Goal: Information Seeking & Learning: Check status

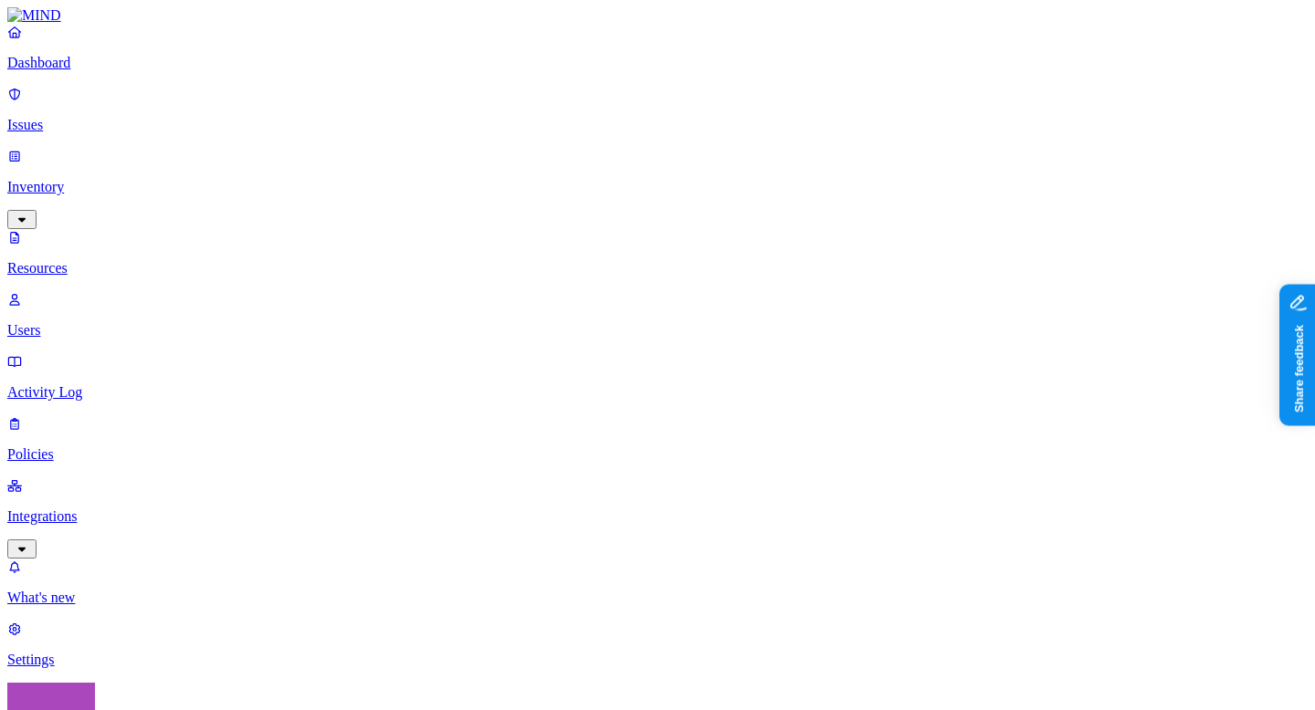
scroll to position [45, 0]
click at [47, 71] on p "Dashboard" at bounding box center [657, 63] width 1300 height 16
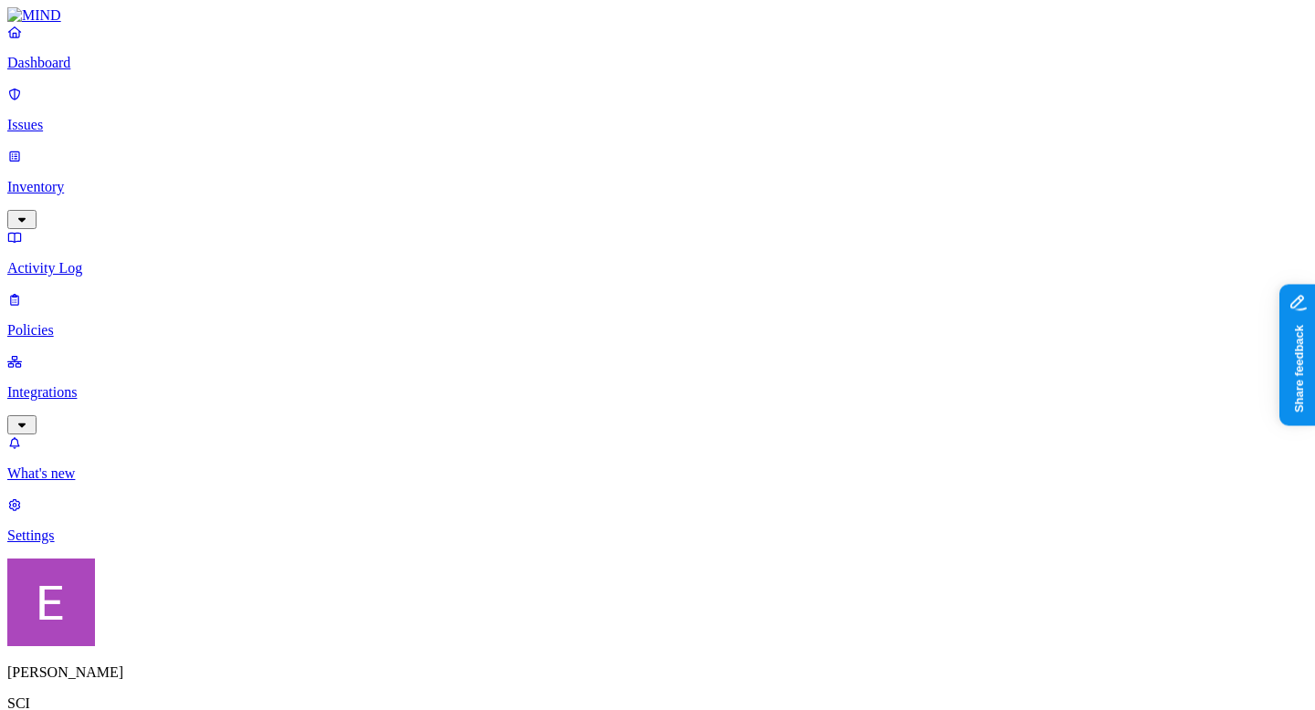
click at [86, 384] on p "Integrations" at bounding box center [657, 392] width 1300 height 16
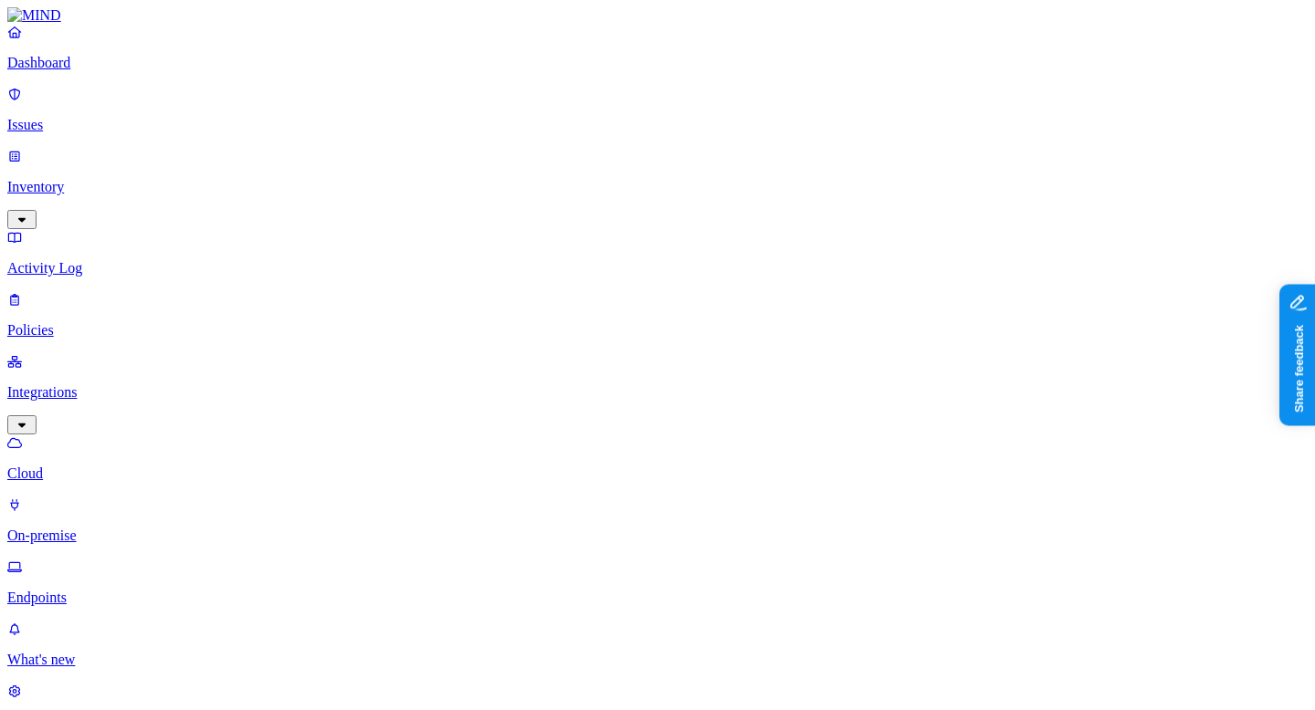
click at [73, 559] on link "Endpoints" at bounding box center [657, 582] width 1300 height 47
click at [56, 71] on p "Dashboard" at bounding box center [657, 63] width 1300 height 16
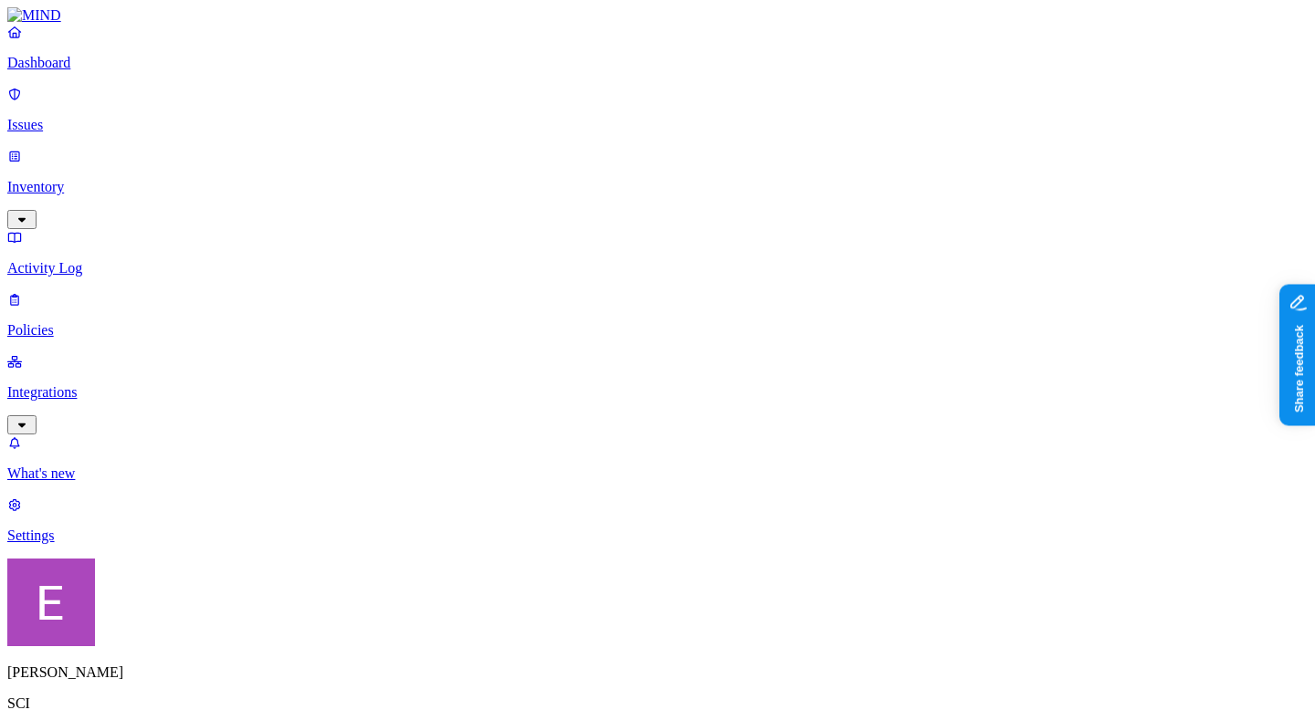
click at [73, 291] on link "Policies" at bounding box center [657, 314] width 1300 height 47
click at [433, 173] on span "Endpoint" at bounding box center [431, 181] width 54 height 16
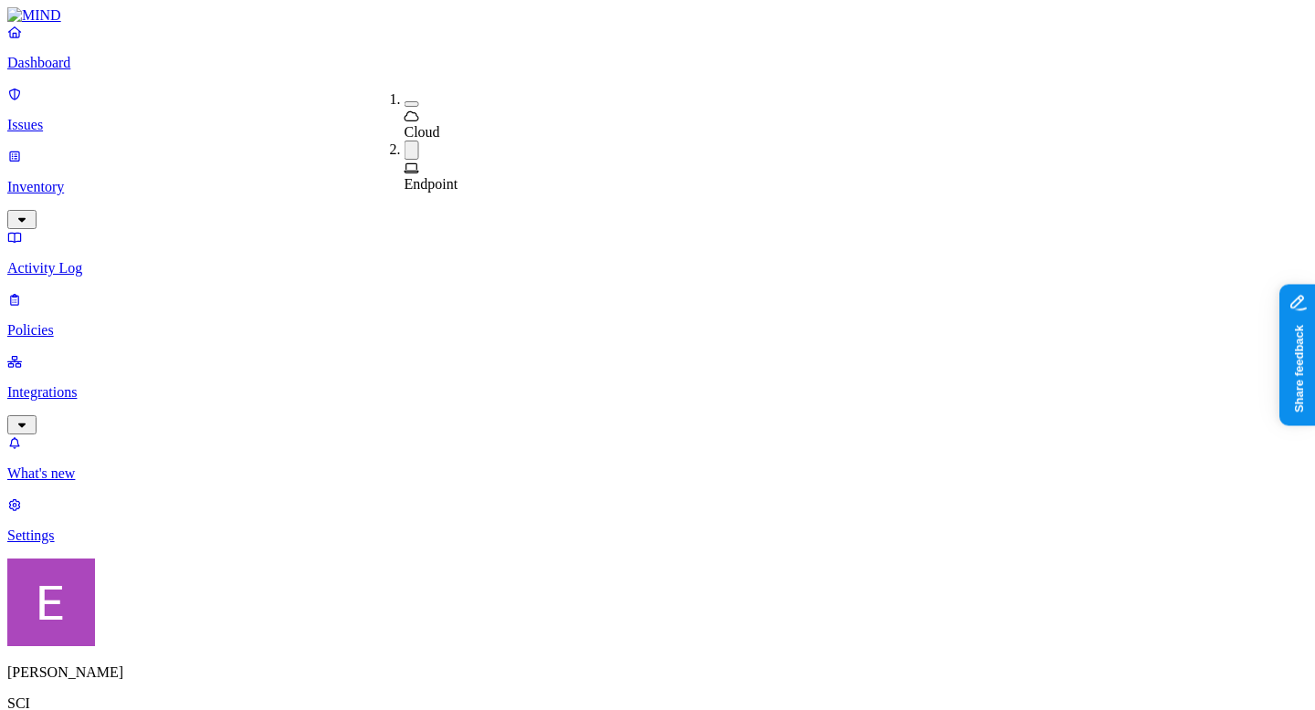
click at [76, 117] on p "Issues" at bounding box center [657, 125] width 1300 height 16
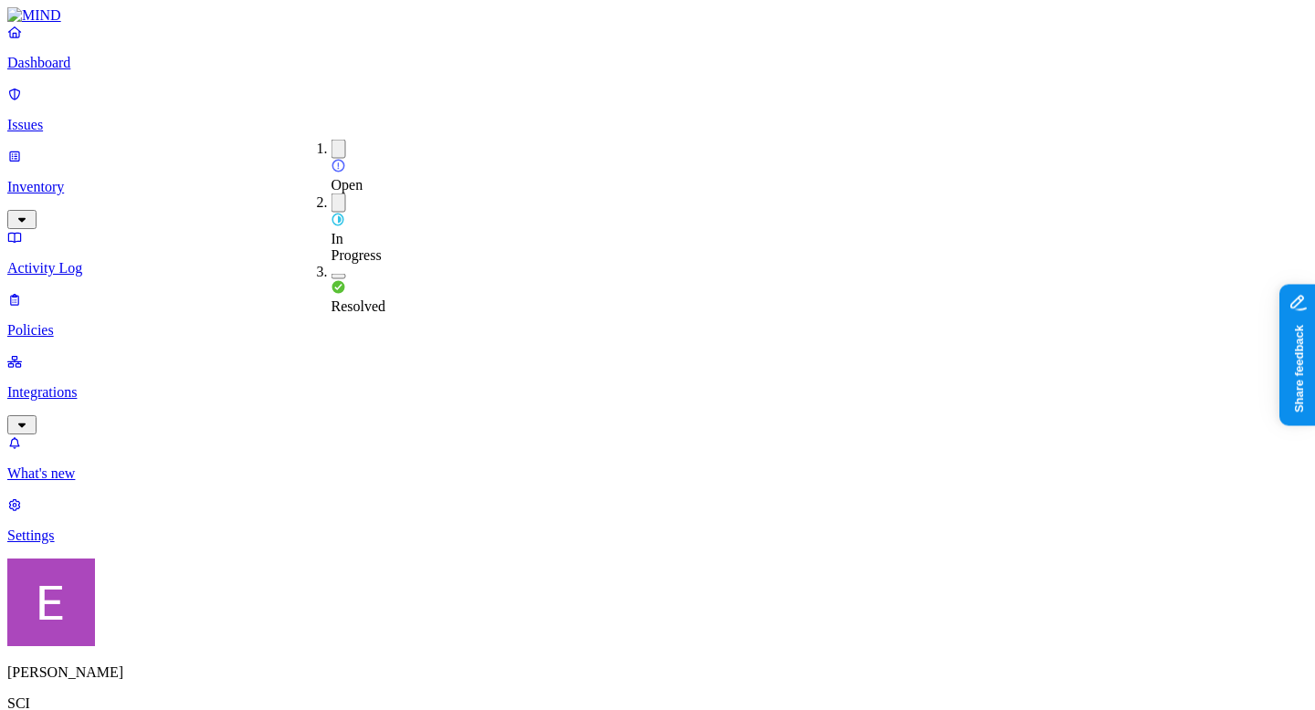
click at [375, 299] on span "Resolved" at bounding box center [358, 307] width 55 height 16
